Goal: Information Seeking & Learning: Learn about a topic

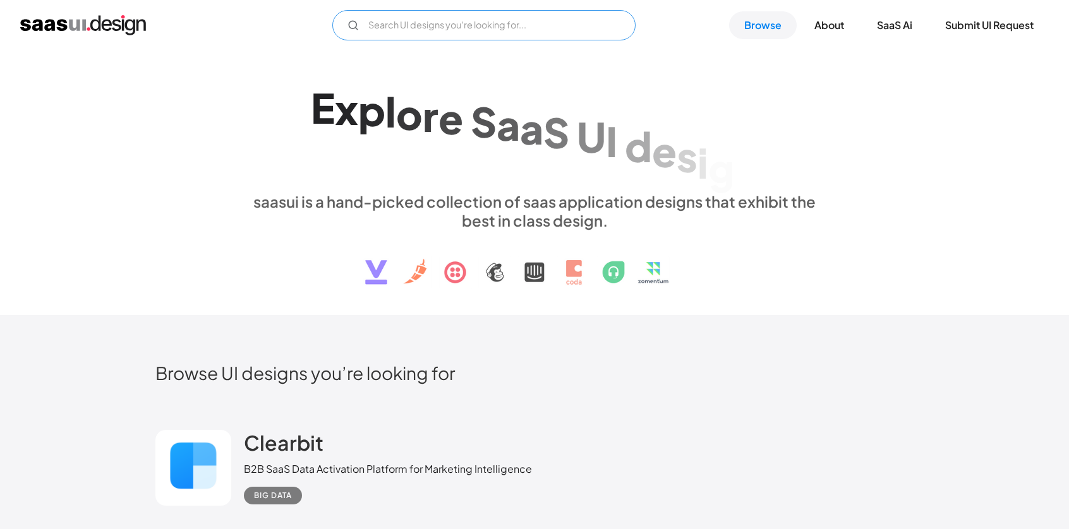
click at [455, 21] on input "Email Form" at bounding box center [483, 25] width 303 height 30
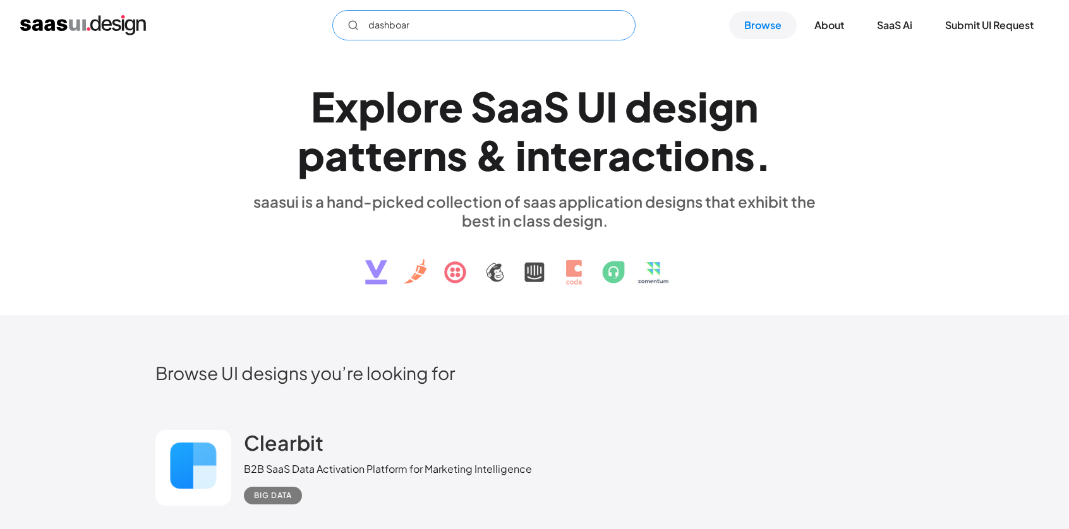
type input "dashboard"
drag, startPoint x: 425, startPoint y: 31, endPoint x: 312, endPoint y: 31, distance: 112.4
click at [312, 31] on div "dashboard Not found ! Thank you! Your submission has been received! Oops! Somet…" at bounding box center [534, 25] width 1028 height 30
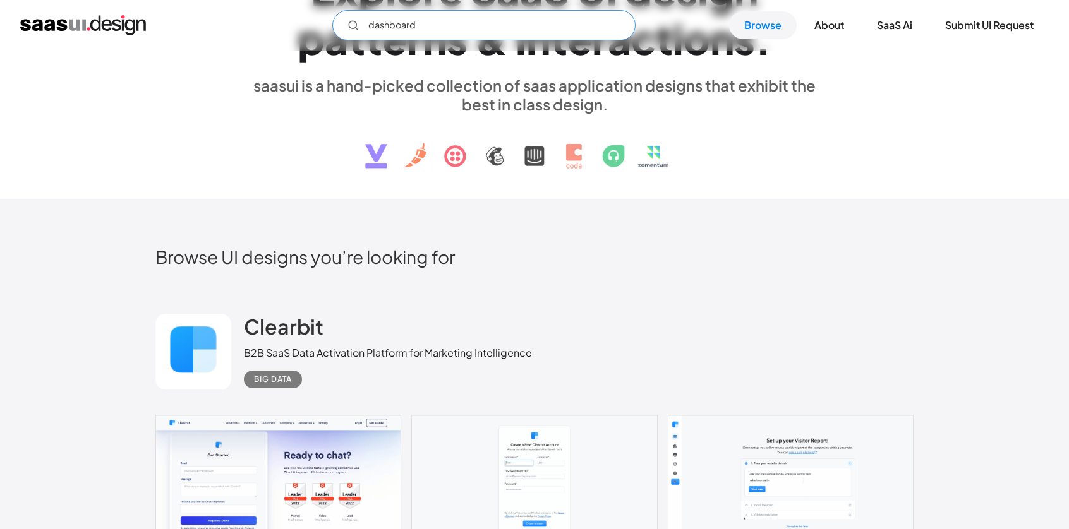
scroll to position [316, 0]
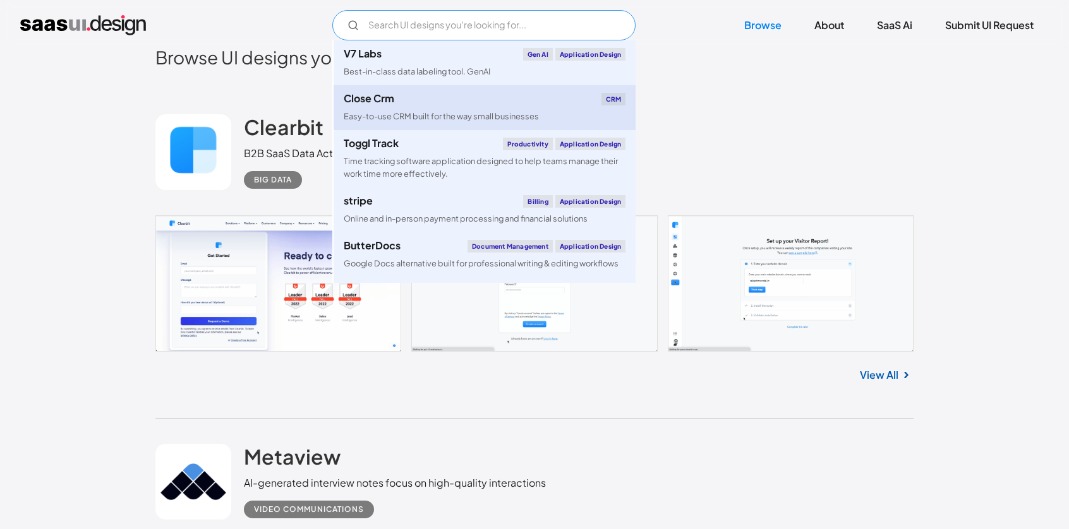
click at [464, 113] on div "Easy-to-use CRM built for the way small businesses" at bounding box center [441, 117] width 195 height 12
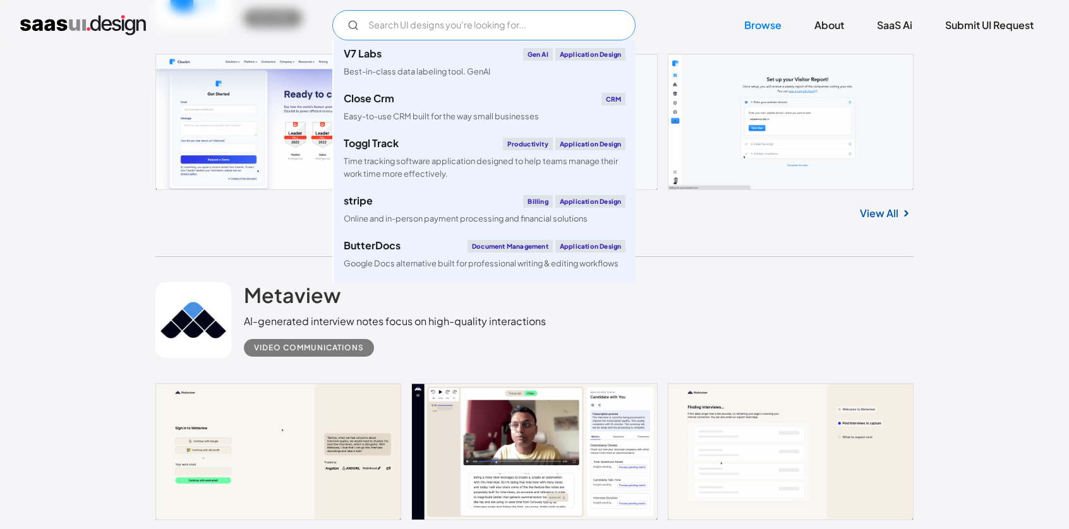
scroll to position [632, 0]
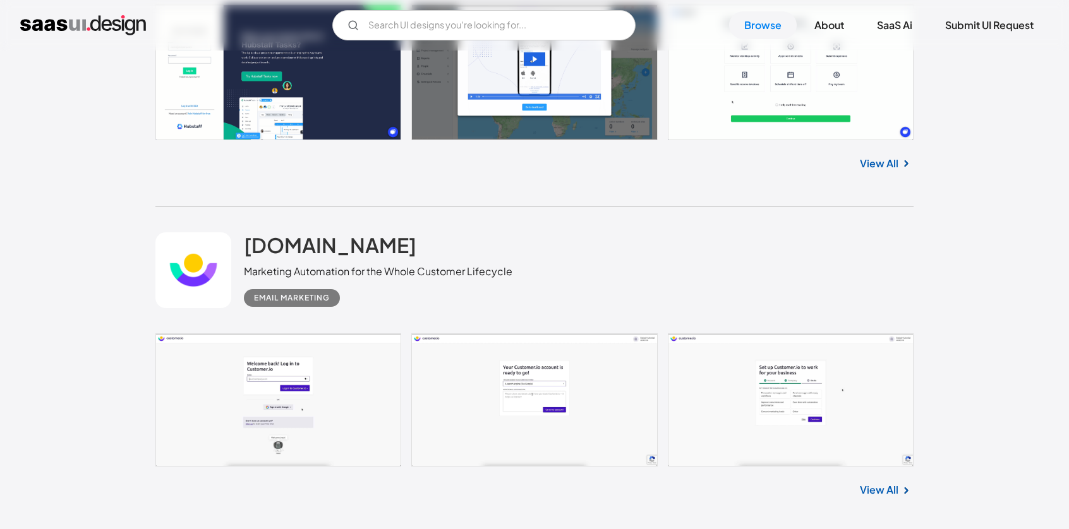
scroll to position [3348, 0]
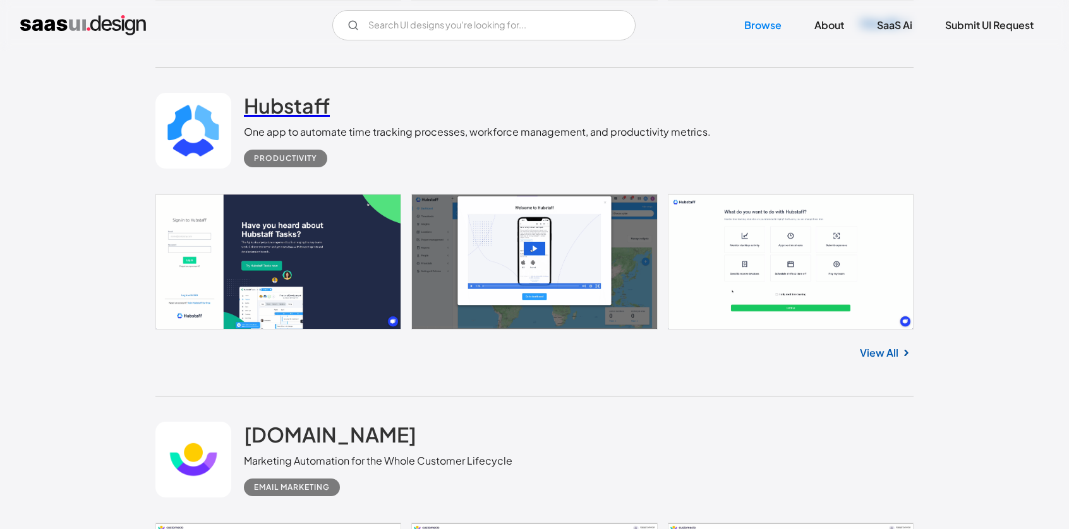
click at [277, 116] on h2 "Hubstaff" at bounding box center [287, 105] width 86 height 25
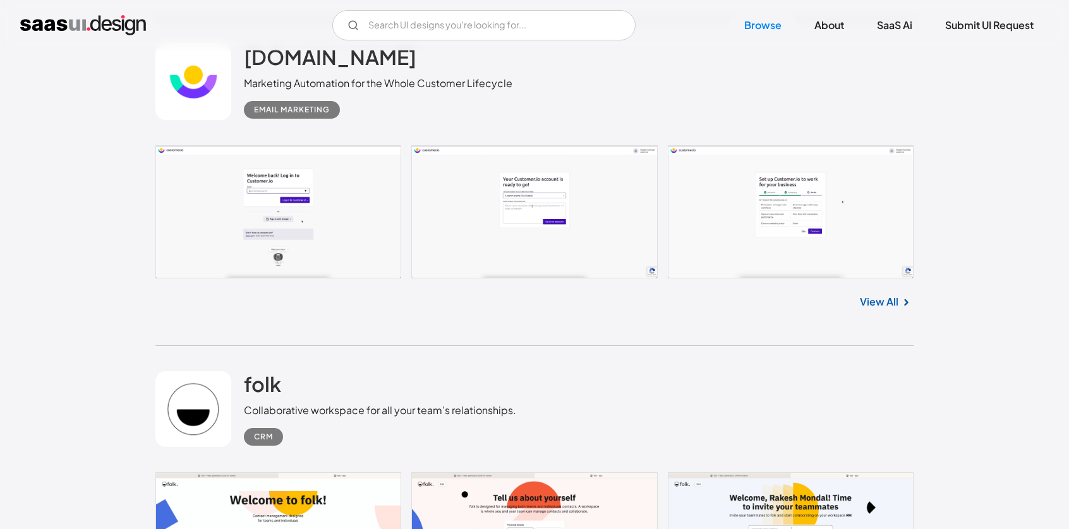
scroll to position [3727, 0]
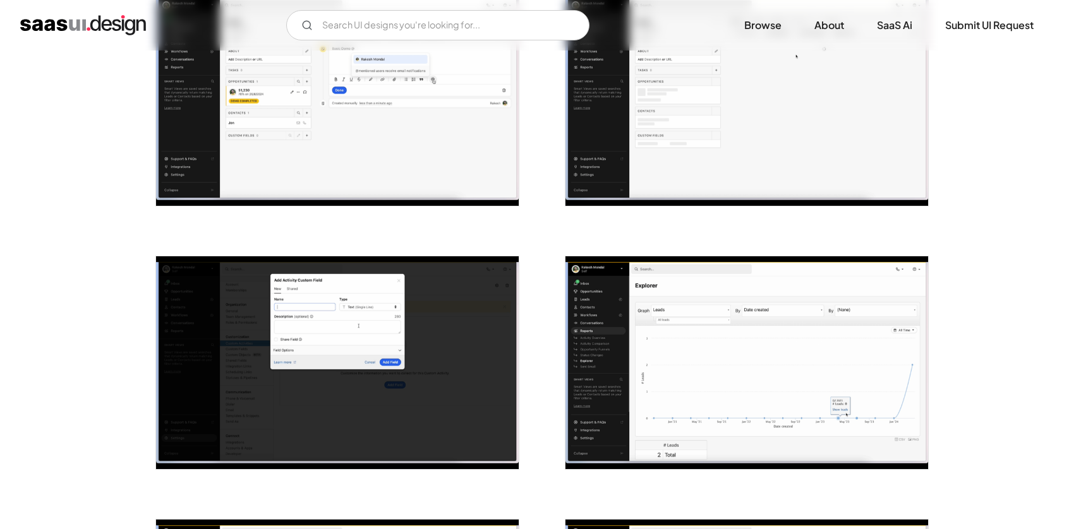
scroll to position [758, 0]
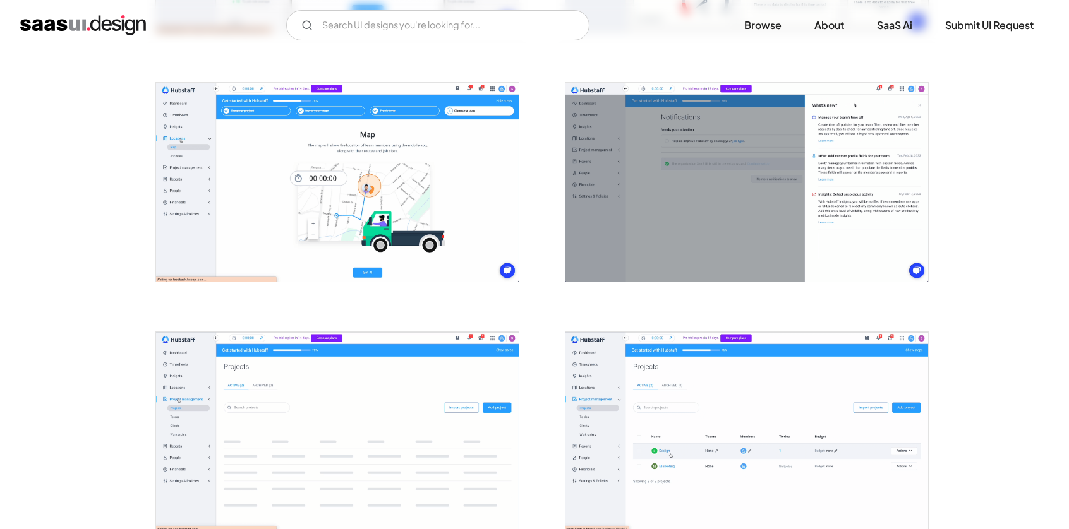
scroll to position [2590, 0]
